Goal: Task Accomplishment & Management: Complete application form

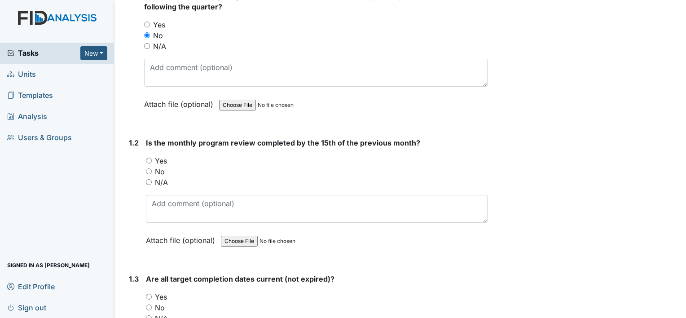
scroll to position [135, 0]
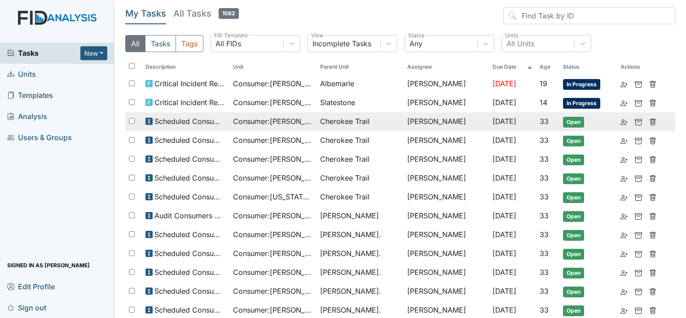
click at [254, 123] on span "Consumer : Anyanwu, Joseph" at bounding box center [273, 121] width 80 height 11
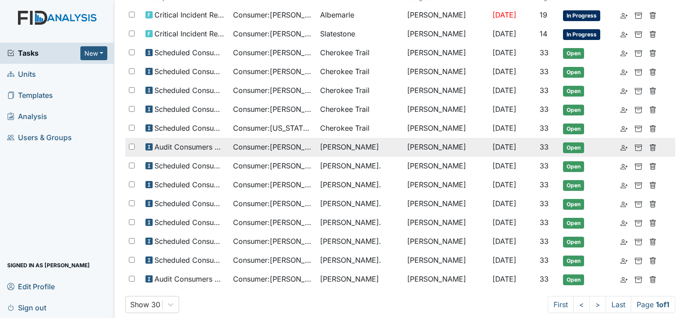
scroll to position [73, 0]
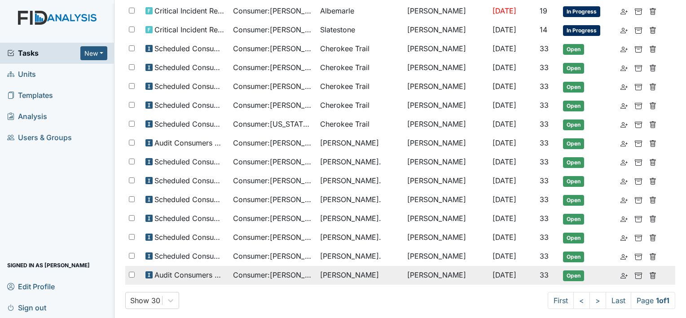
click at [321, 269] on td "McFarland" at bounding box center [359, 275] width 87 height 19
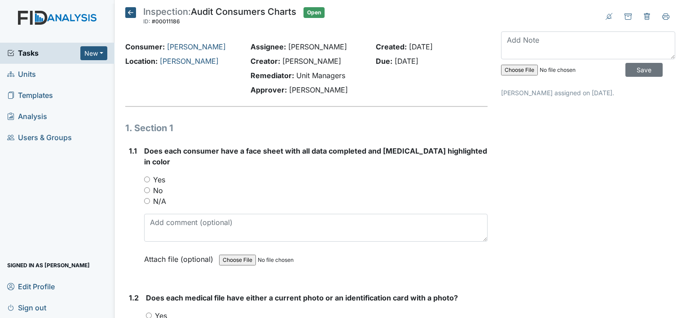
click at [145, 176] on input "Yes" at bounding box center [147, 179] width 6 height 6
radio input "true"
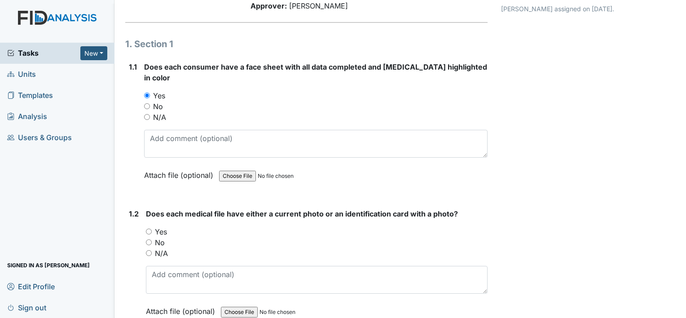
scroll to position [90, 0]
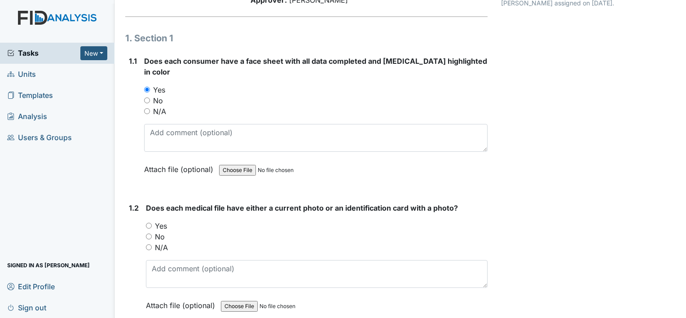
click at [148, 223] on input "Yes" at bounding box center [149, 226] width 6 height 6
radio input "true"
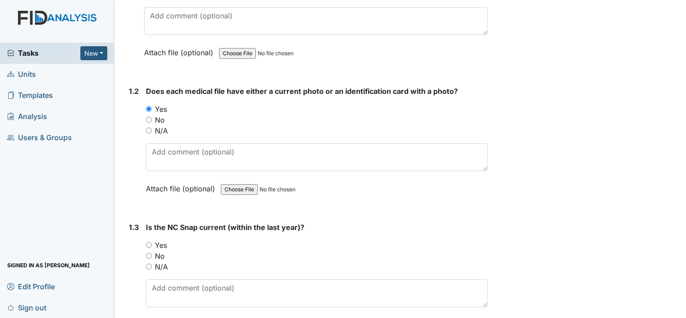
scroll to position [269, 0]
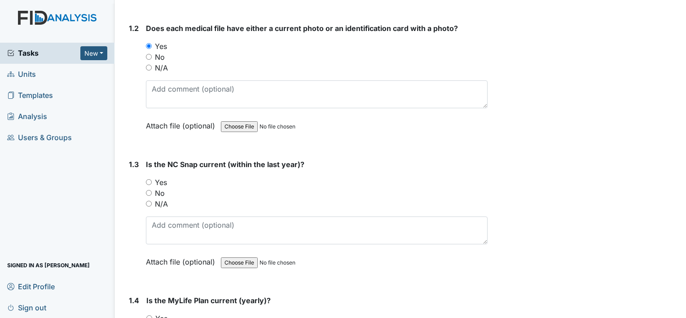
click at [146, 179] on input "Yes" at bounding box center [149, 182] width 6 height 6
radio input "true"
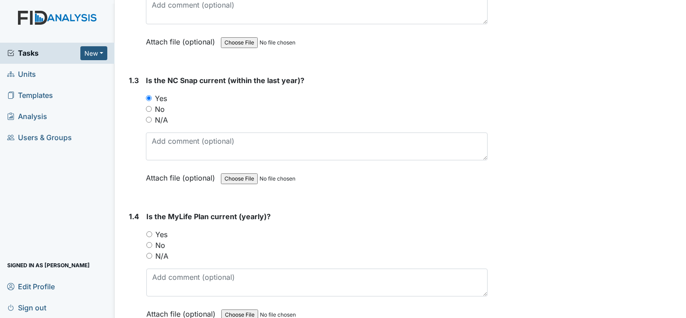
scroll to position [359, 0]
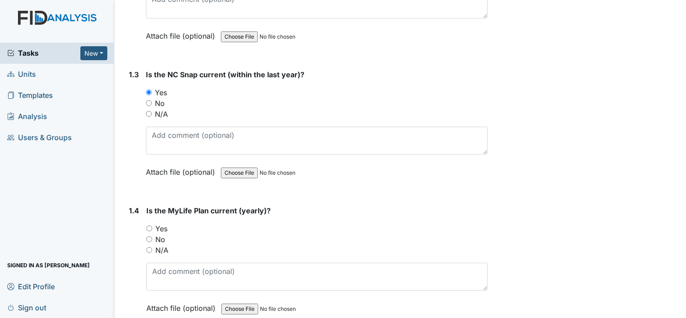
click at [147, 223] on div "Yes" at bounding box center [316, 228] width 341 height 11
click at [149, 225] on input "Yes" at bounding box center [149, 228] width 6 height 6
radio input "true"
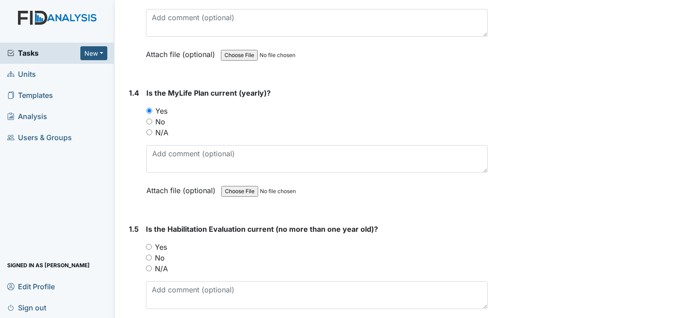
scroll to position [494, 0]
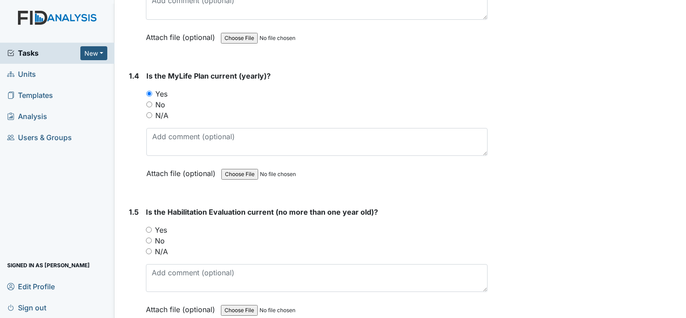
click at [149, 227] on input "Yes" at bounding box center [149, 230] width 6 height 6
radio input "true"
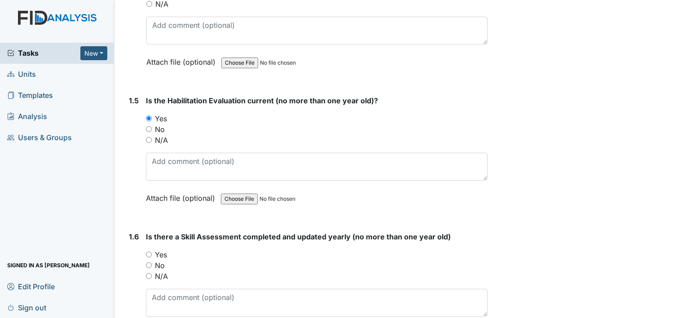
scroll to position [628, 0]
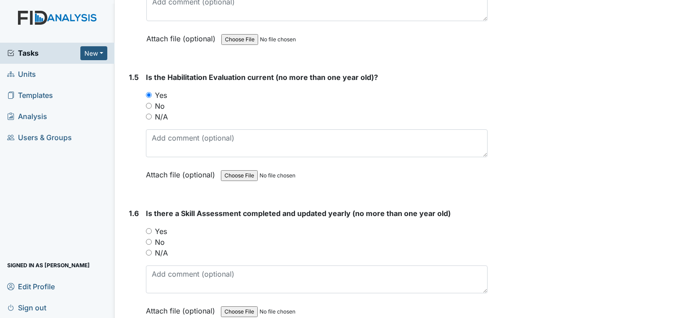
click at [149, 228] on input "Yes" at bounding box center [149, 231] width 6 height 6
radio input "true"
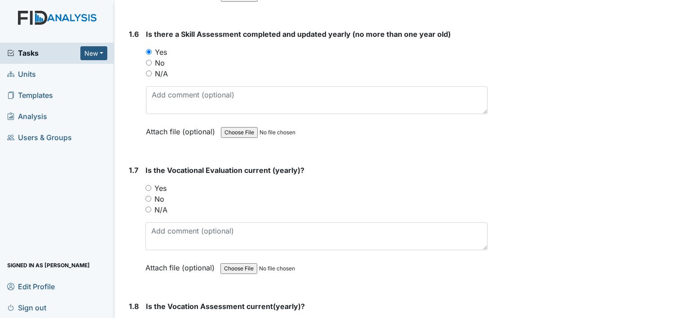
scroll to position [808, 0]
click at [149, 184] on input "Yes" at bounding box center [148, 187] width 6 height 6
radio input "true"
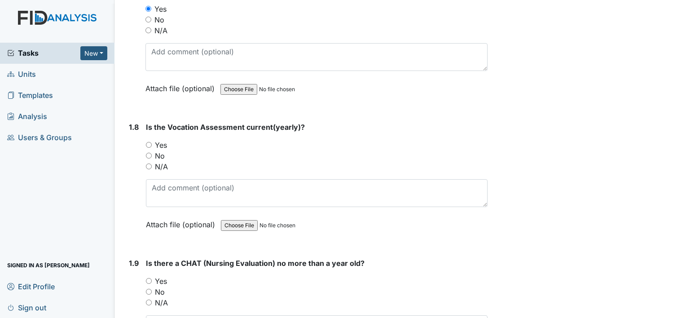
scroll to position [988, 0]
click at [147, 141] on input "Yes" at bounding box center [149, 144] width 6 height 6
radio input "true"
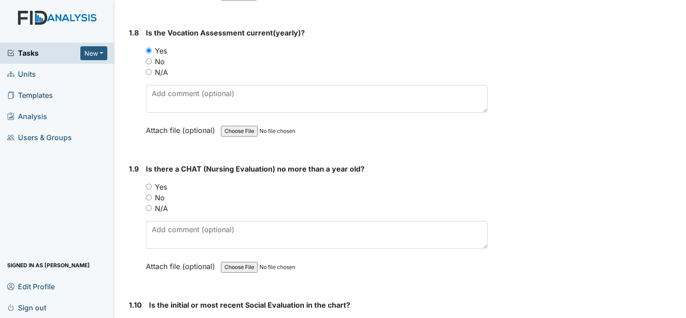
scroll to position [1122, 0]
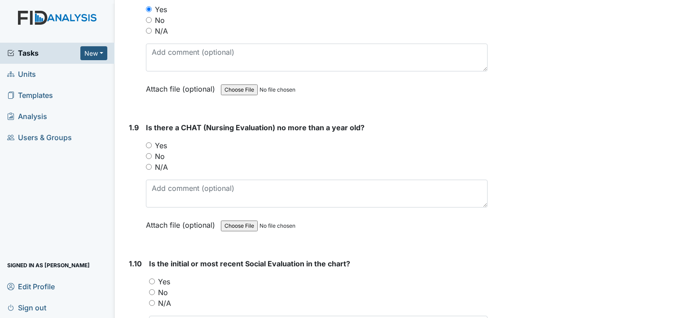
click at [148, 142] on input "Yes" at bounding box center [149, 145] width 6 height 6
radio input "true"
click at [153, 278] on input "Yes" at bounding box center [152, 281] width 6 height 6
radio input "true"
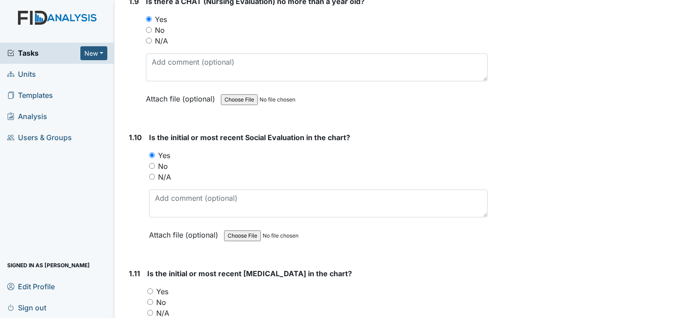
scroll to position [1302, 0]
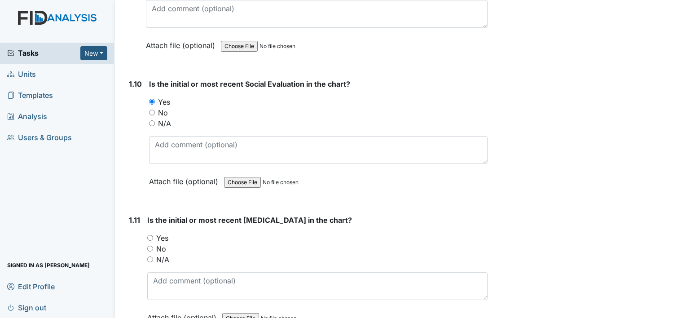
click at [150, 235] on input "Yes" at bounding box center [150, 238] width 6 height 6
radio input "true"
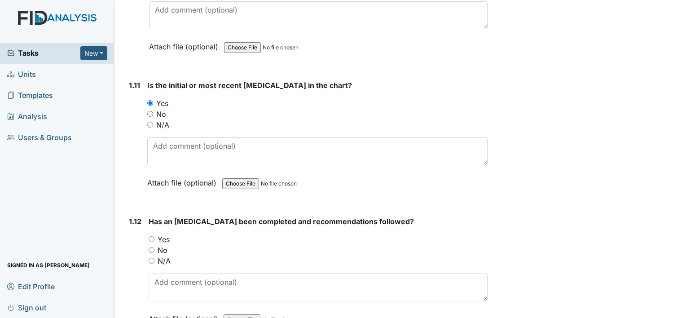
scroll to position [1481, 0]
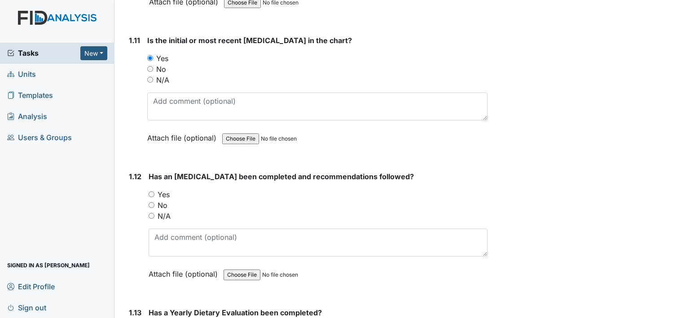
click at [149, 191] on input "Yes" at bounding box center [152, 194] width 6 height 6
radio input "true"
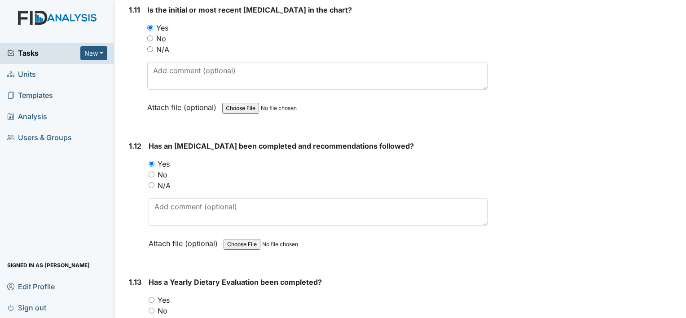
scroll to position [1661, 0]
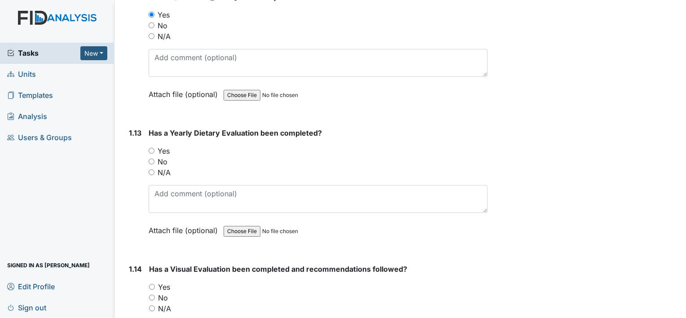
click at [153, 148] on input "Yes" at bounding box center [152, 151] width 6 height 6
radio input "true"
click at [151, 284] on input "Yes" at bounding box center [152, 287] width 6 height 6
radio input "true"
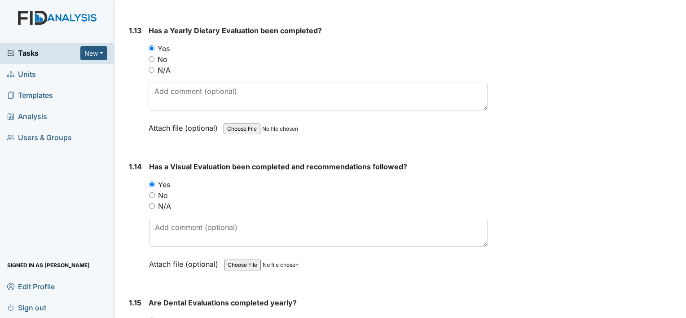
scroll to position [1795, 0]
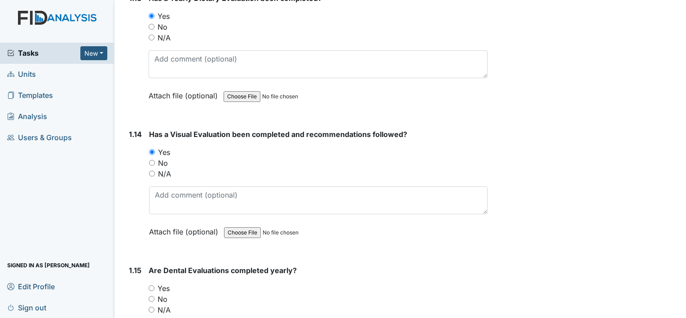
click at [151, 285] on input "Yes" at bounding box center [152, 288] width 6 height 6
radio input "true"
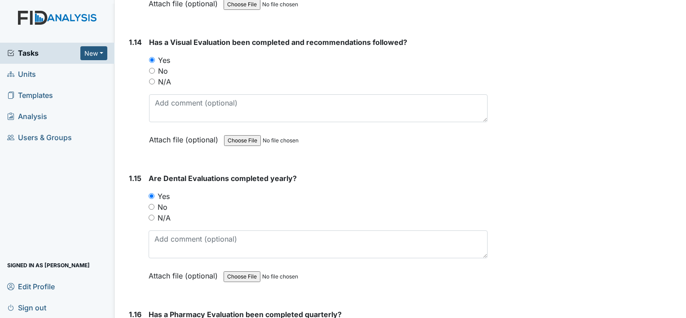
scroll to position [1930, 0]
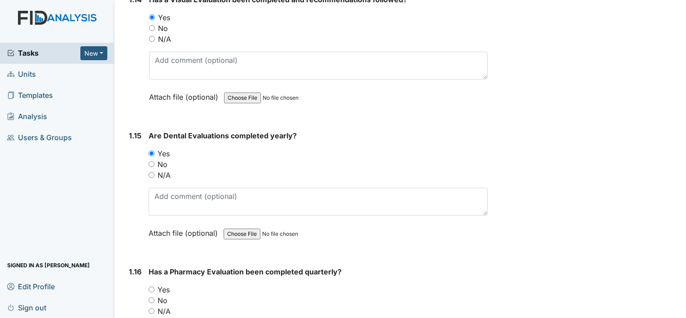
click at [151, 286] on input "Yes" at bounding box center [152, 289] width 6 height 6
radio input "true"
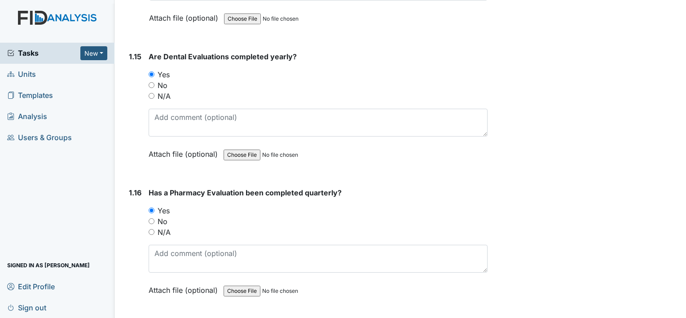
scroll to position [2110, 0]
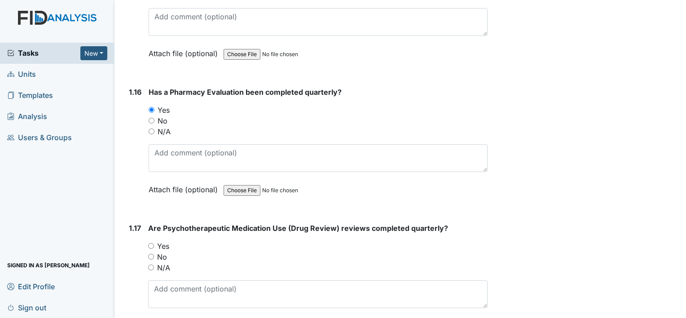
click at [151, 243] on input "Yes" at bounding box center [151, 246] width 6 height 6
radio input "true"
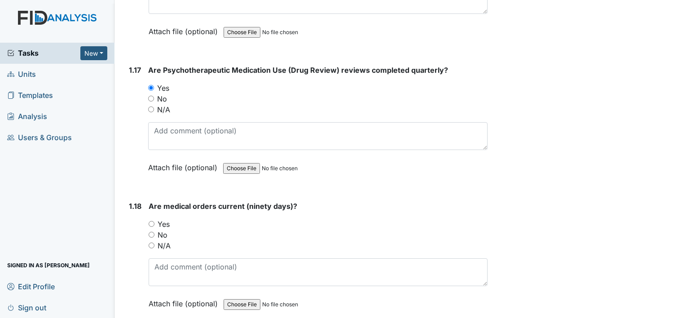
scroll to position [2289, 0]
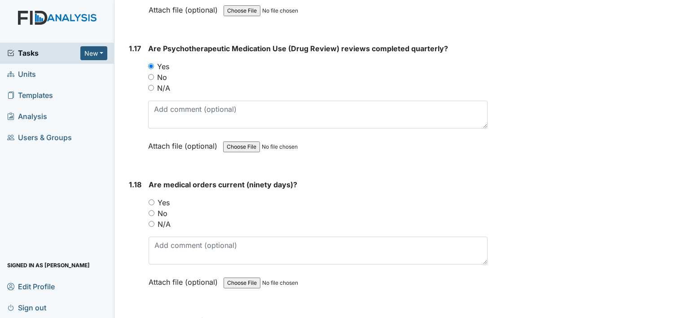
click at [152, 199] on input "Yes" at bounding box center [152, 202] width 6 height 6
radio input "true"
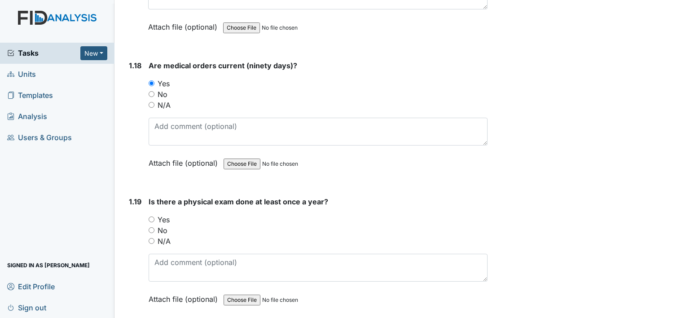
scroll to position [2424, 0]
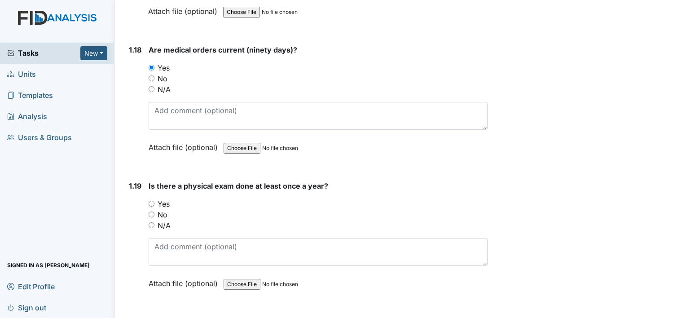
click at [151, 201] on input "Yes" at bounding box center [152, 204] width 6 height 6
radio input "true"
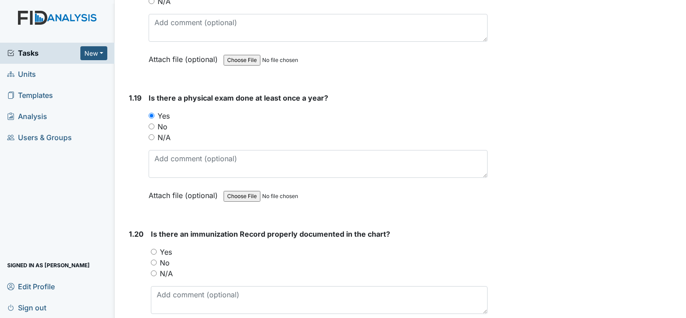
scroll to position [2514, 0]
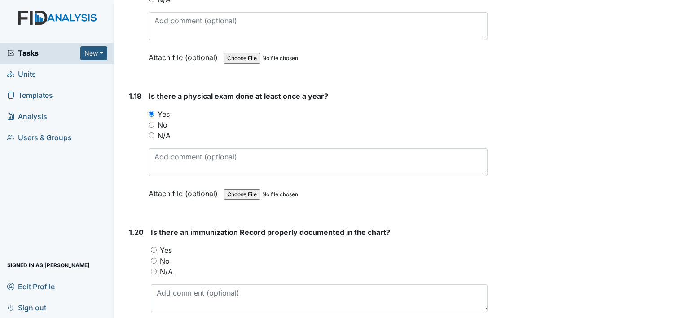
click at [152, 247] on input "Yes" at bounding box center [154, 250] width 6 height 6
radio input "true"
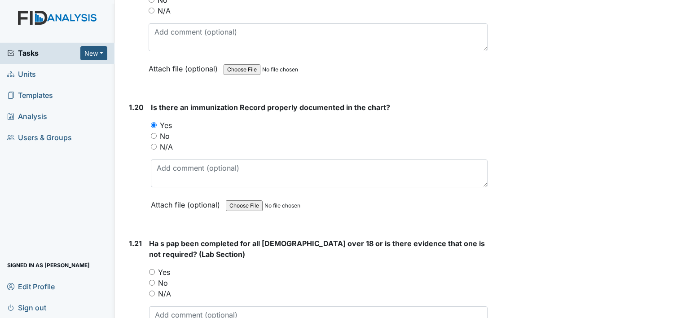
scroll to position [2648, 0]
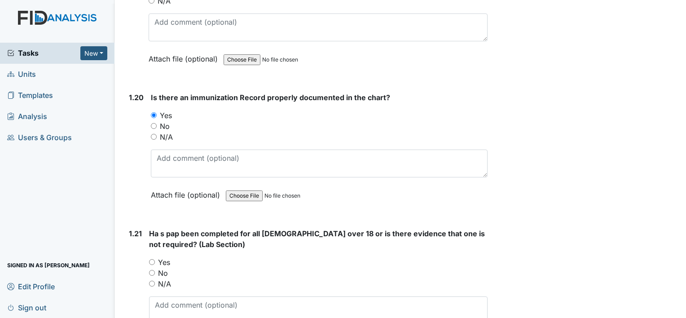
click at [149, 281] on input "N/A" at bounding box center [152, 284] width 6 height 6
radio input "true"
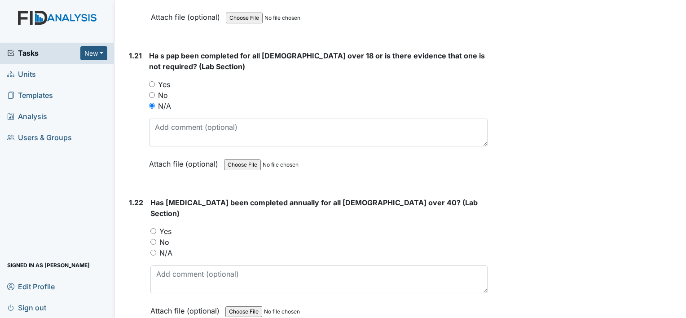
scroll to position [2828, 0]
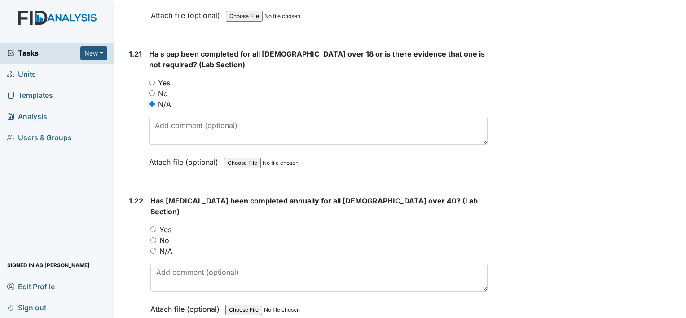
click at [149, 228] on div "1.22 Has mammogram been completed annually for all females over 40? (Lab Sectio…" at bounding box center [306, 261] width 362 height 132
click at [155, 248] on input "N/A" at bounding box center [153, 251] width 6 height 6
radio input "true"
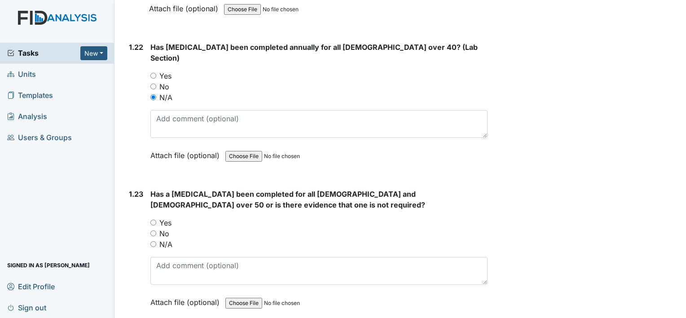
scroll to position [3007, 0]
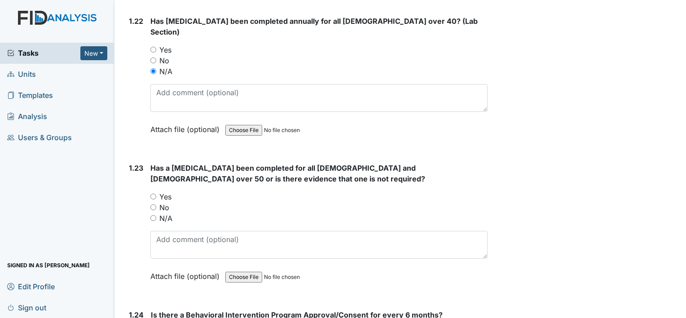
click at [154, 215] on input "N/A" at bounding box center [153, 218] width 6 height 6
radio input "true"
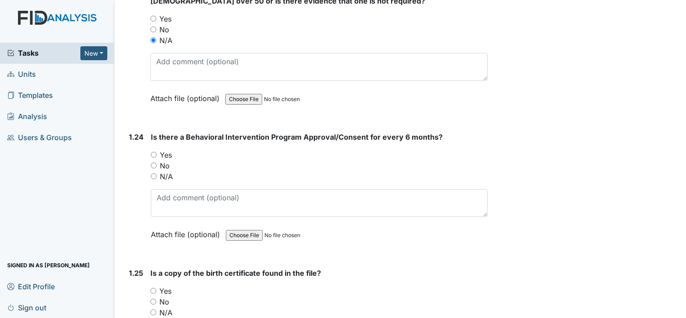
scroll to position [3187, 0]
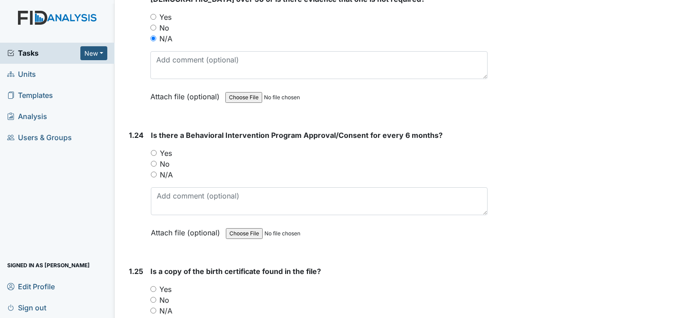
click at [152, 150] on input "Yes" at bounding box center [154, 153] width 6 height 6
radio input "true"
click at [152, 286] on input "Yes" at bounding box center [153, 289] width 6 height 6
radio input "true"
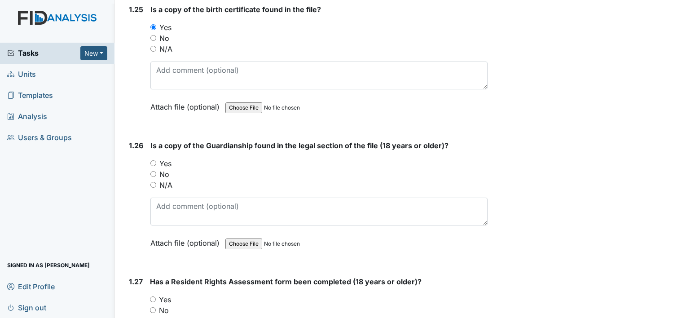
scroll to position [3456, 0]
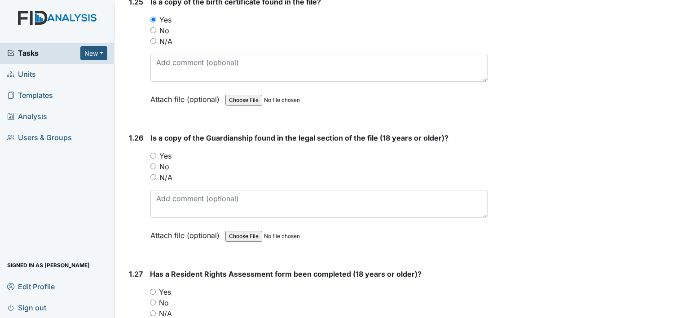
click at [154, 153] on input "Yes" at bounding box center [153, 156] width 6 height 6
radio input "true"
click at [153, 289] on input "Yes" at bounding box center [153, 292] width 6 height 6
radio input "true"
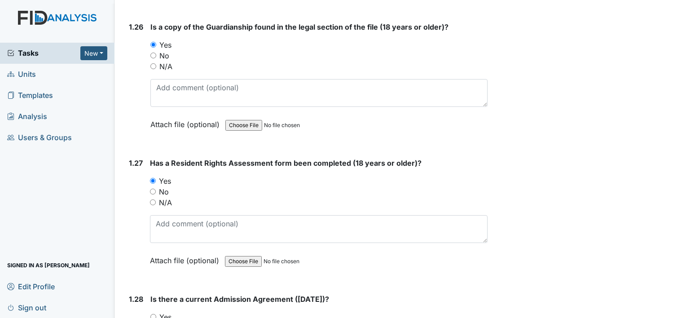
scroll to position [3636, 0]
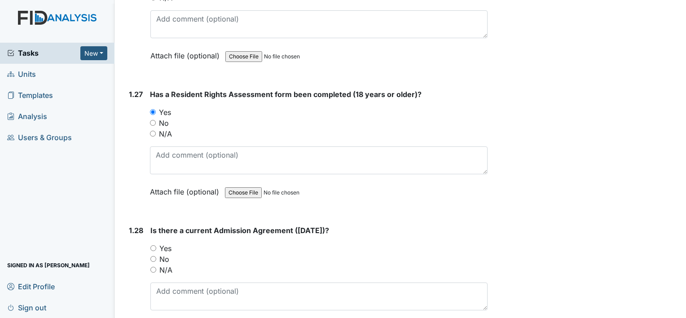
click at [154, 243] on div "Yes" at bounding box center [318, 248] width 337 height 11
click at [154, 245] on input "Yes" at bounding box center [153, 248] width 6 height 6
radio input "true"
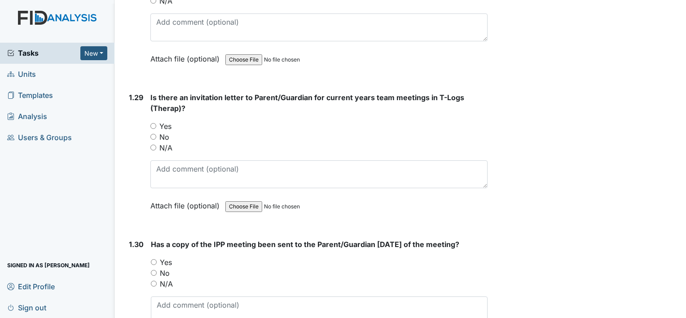
scroll to position [3905, 0]
click at [152, 123] on input "Yes" at bounding box center [153, 126] width 6 height 6
radio input "true"
click at [153, 259] on input "Yes" at bounding box center [154, 262] width 6 height 6
radio input "true"
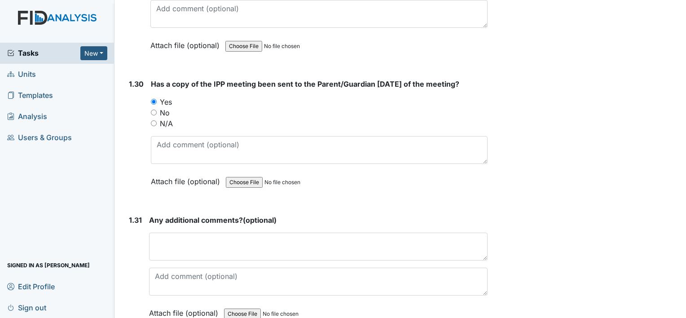
scroll to position [4081, 0]
